Goal: Task Accomplishment & Management: Manage account settings

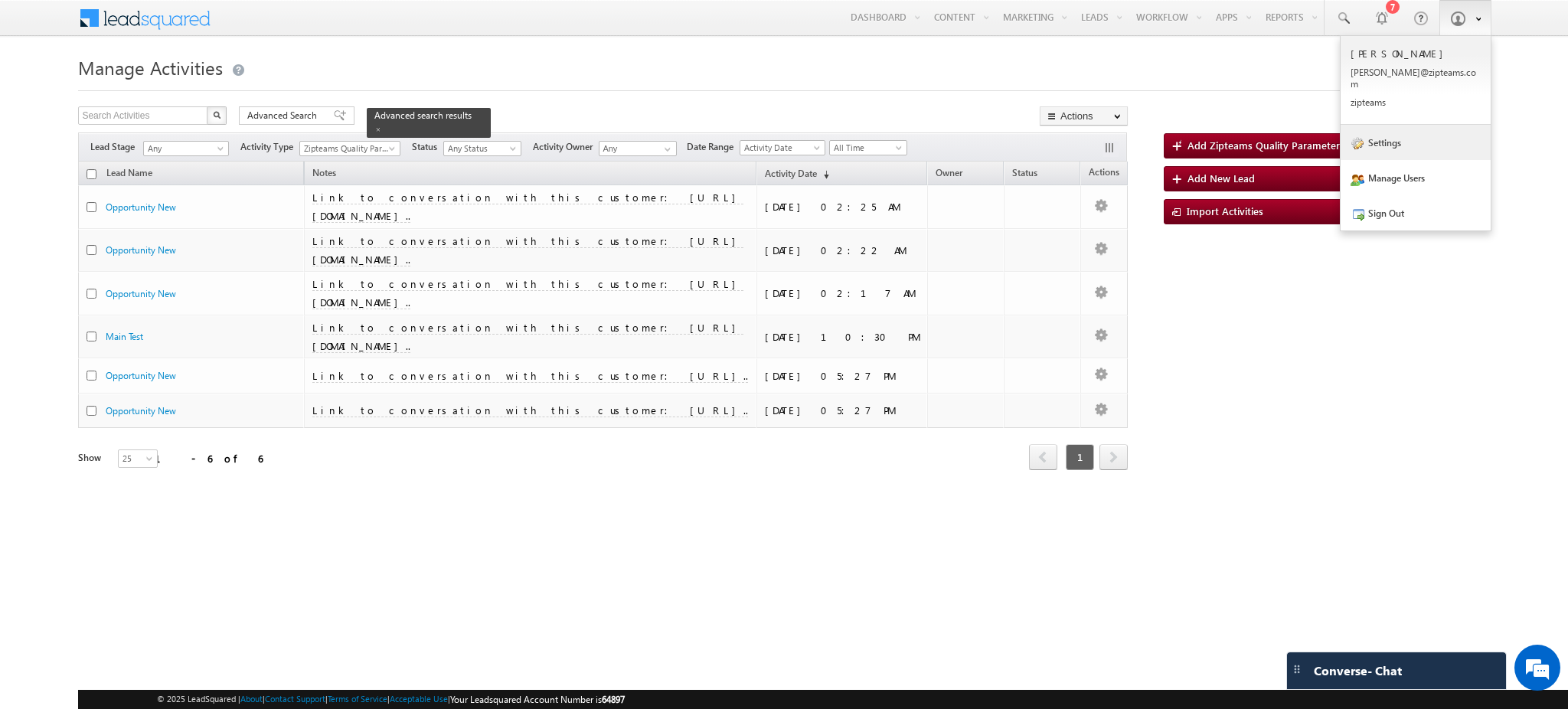
click at [1417, 131] on link "Settings" at bounding box center [1415, 143] width 150 height 35
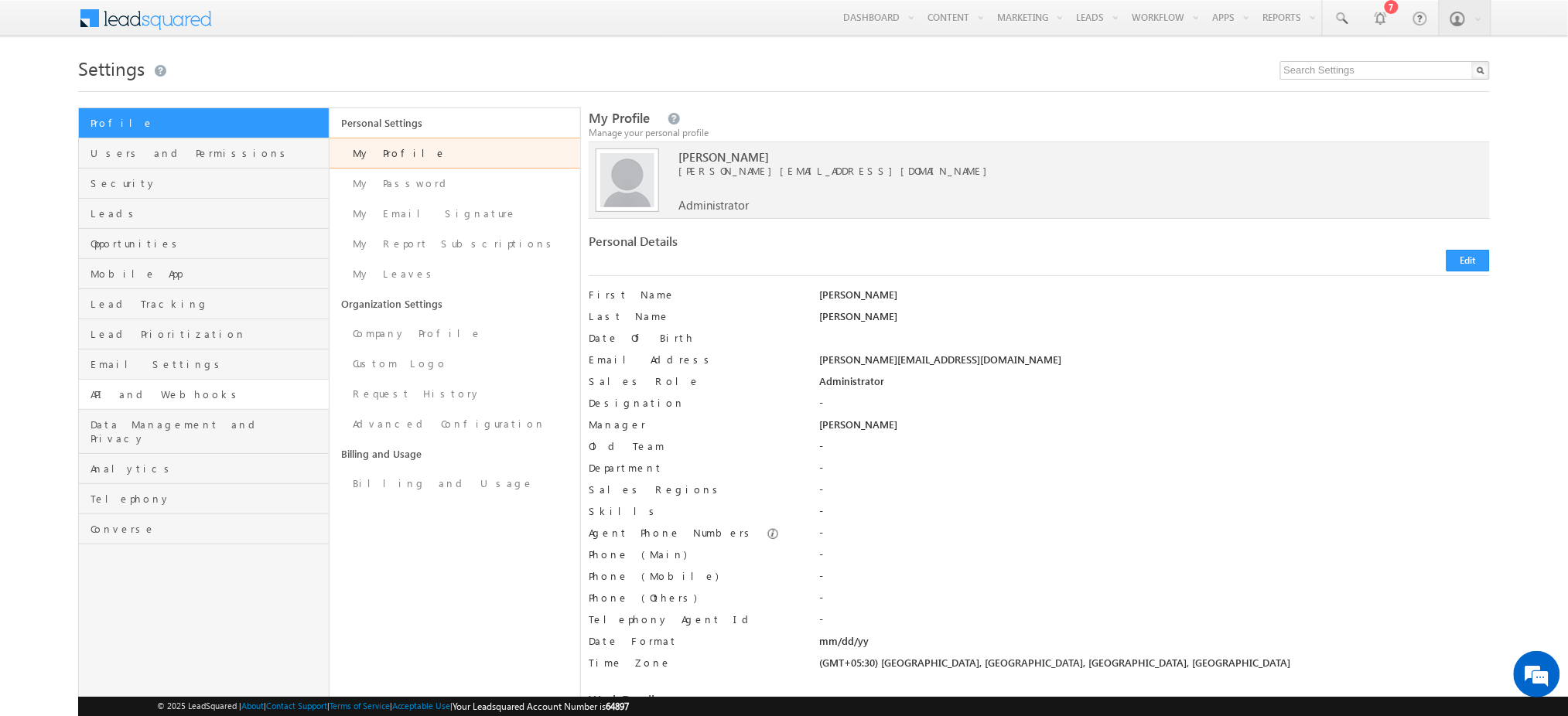
click at [195, 384] on link "API and Webhooks" at bounding box center [203, 394] width 250 height 30
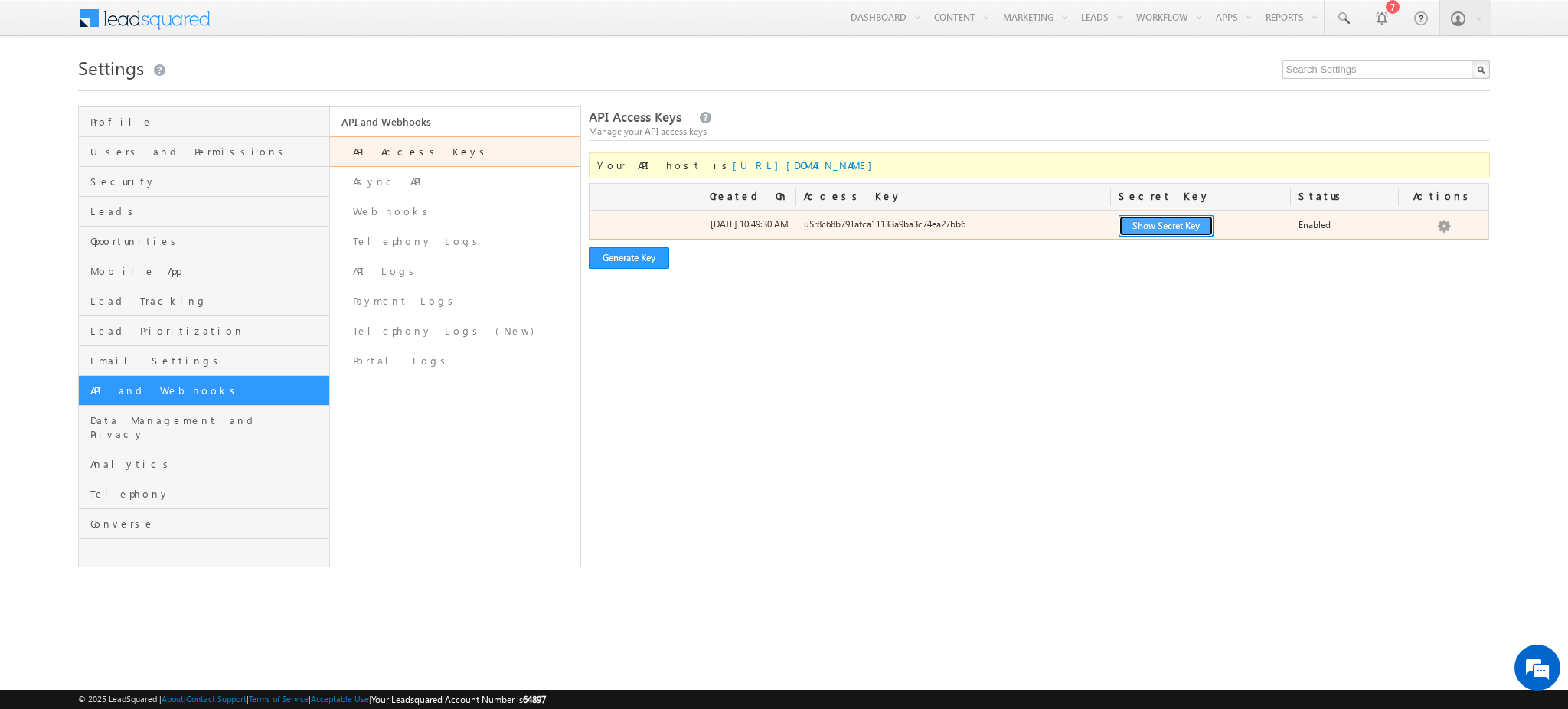
click at [1170, 224] on button "Show Secret Key" at bounding box center [1166, 226] width 95 height 21
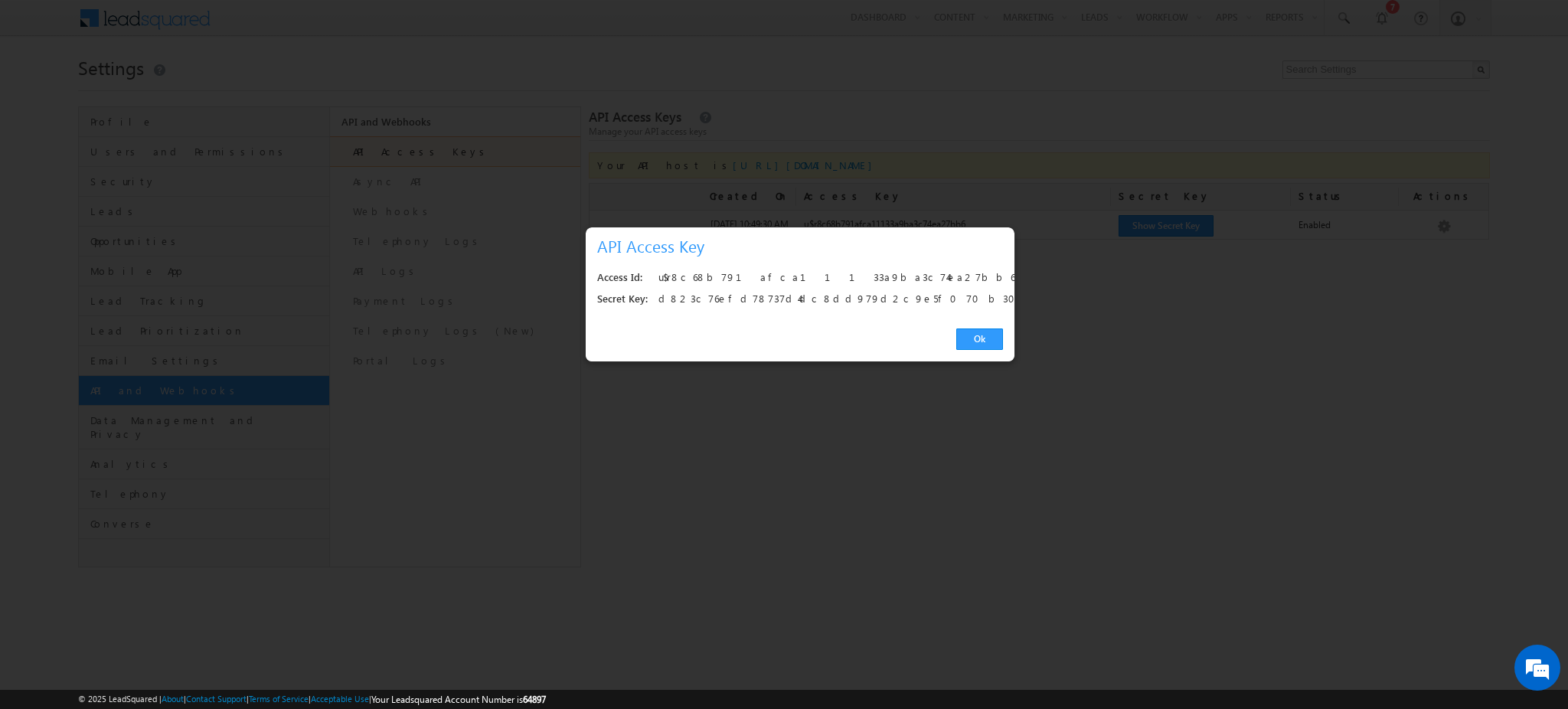
click at [775, 269] on div "u$r8c68b791afca11133a9ba3c74ea27bb6" at bounding box center [826, 278] width 336 height 21
copy div "u$r8c68b791afca11133a9ba3c74ea27bb6"
click at [698, 295] on div "d823c76efd78737d4dc8dd979d2c9e5f070b302d" at bounding box center [826, 299] width 336 height 21
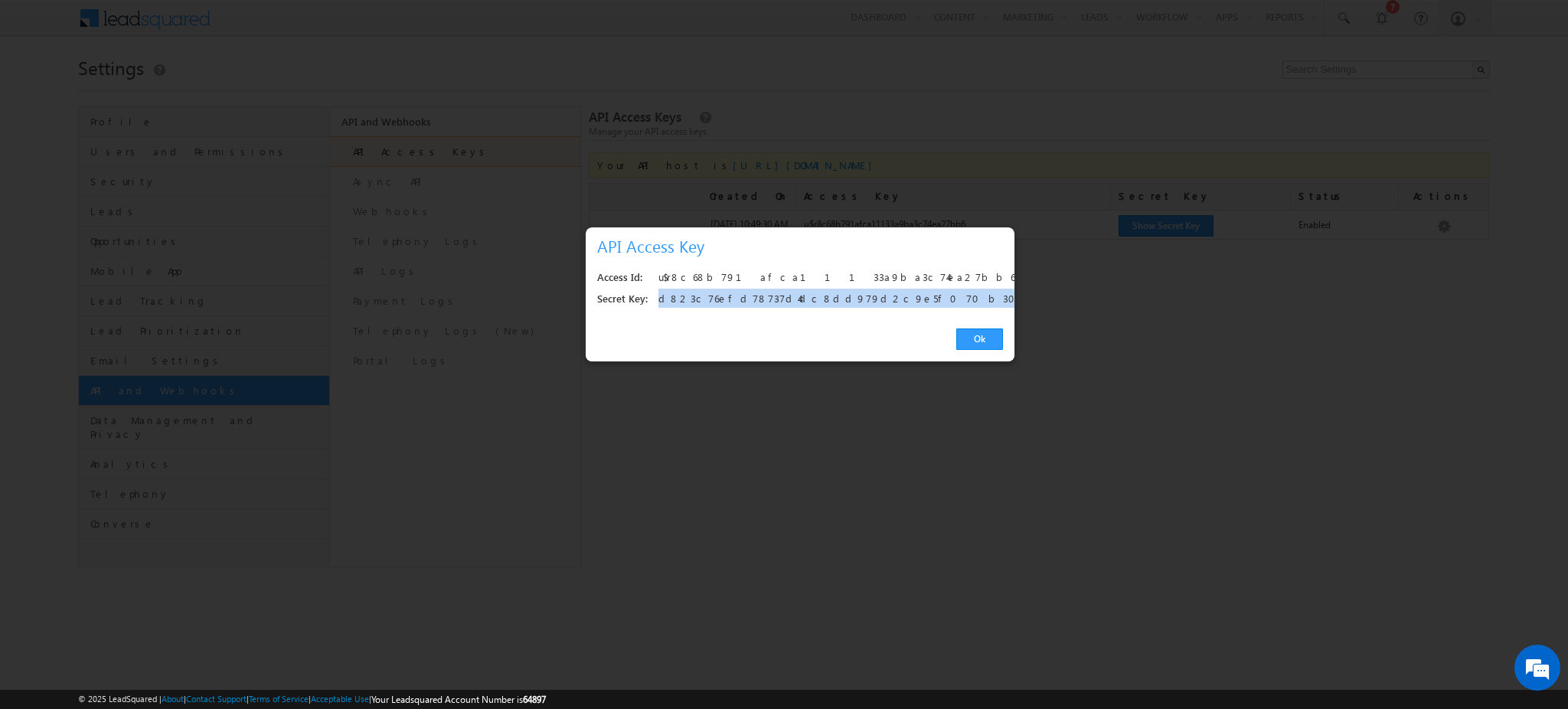
click at [698, 295] on div "d823c76efd78737d4dc8dd979d2c9e5f070b302d" at bounding box center [826, 299] width 336 height 21
copy div "d823c76efd78737d4dc8dd979d2c9e5f070b302d"
